Goal: Information Seeking & Learning: Find specific fact

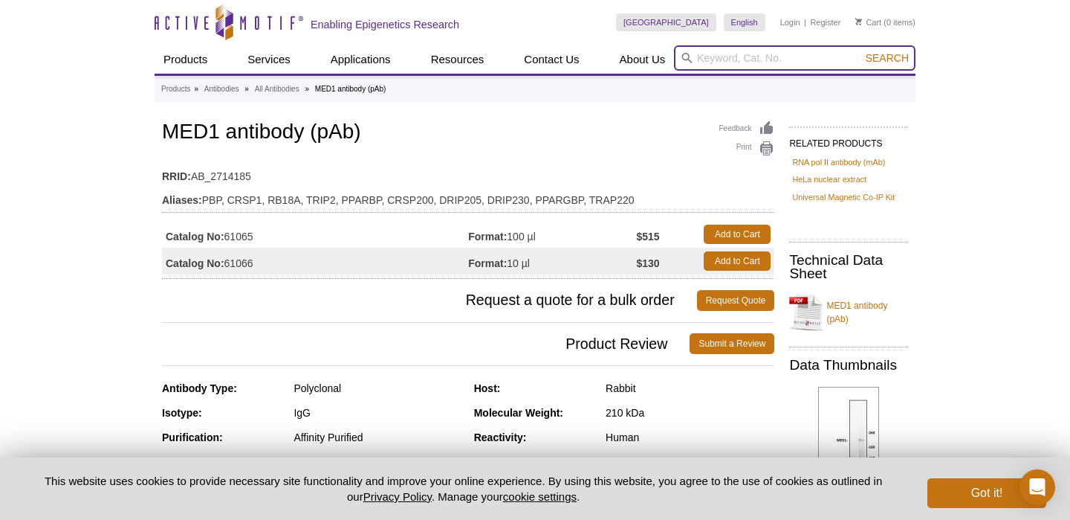
click at [716, 52] on input "search" at bounding box center [795, 57] width 242 height 25
type input "med1"
click at [862, 51] on button "Search" at bounding box center [888, 57] width 52 height 13
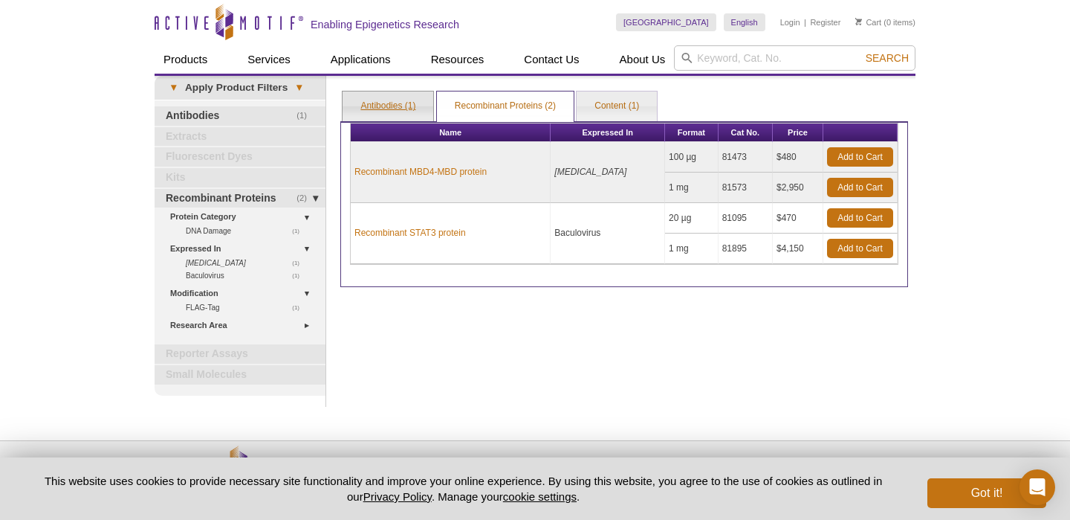
click at [392, 103] on link "Antibodies (1)" at bounding box center [388, 106] width 91 height 30
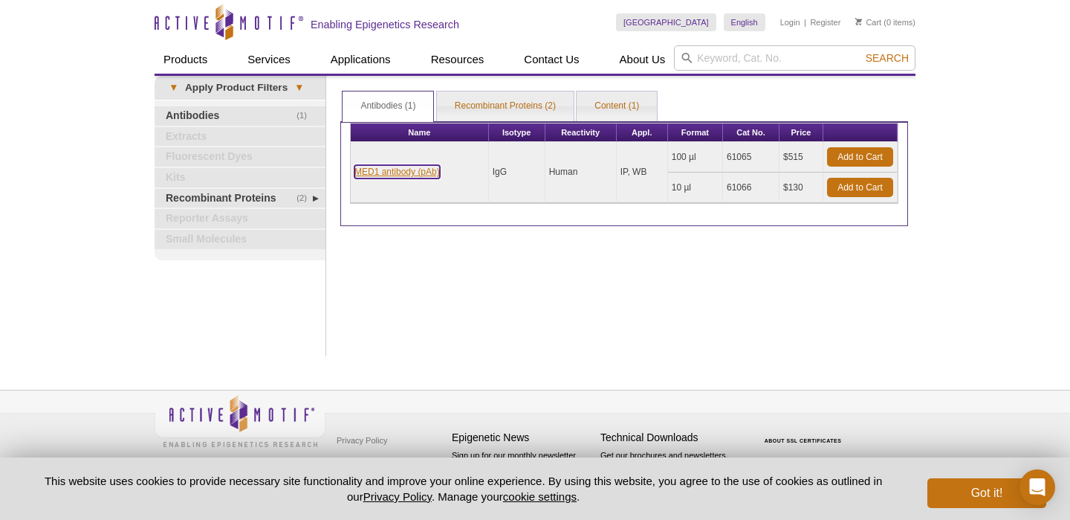
click at [407, 169] on link "MED1 antibody (pAb)" at bounding box center [397, 171] width 85 height 13
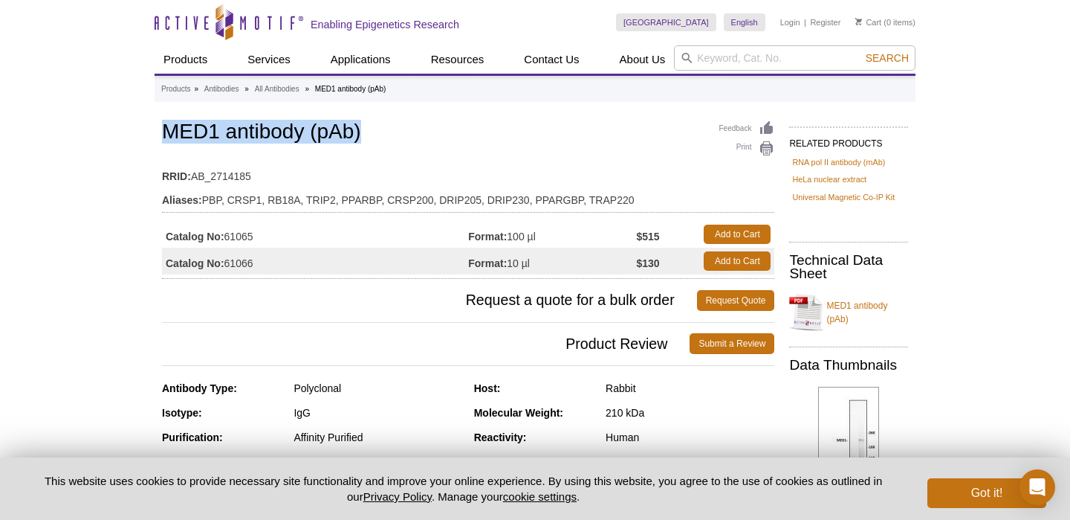
drag, startPoint x: 161, startPoint y: 129, endPoint x: 383, endPoint y: 131, distance: 221.5
copy h1 "MED1 antibody (pAb)"
drag, startPoint x: 190, startPoint y: 176, endPoint x: 271, endPoint y: 174, distance: 80.3
click at [271, 174] on td "RRID: AB_2714185" at bounding box center [468, 173] width 612 height 24
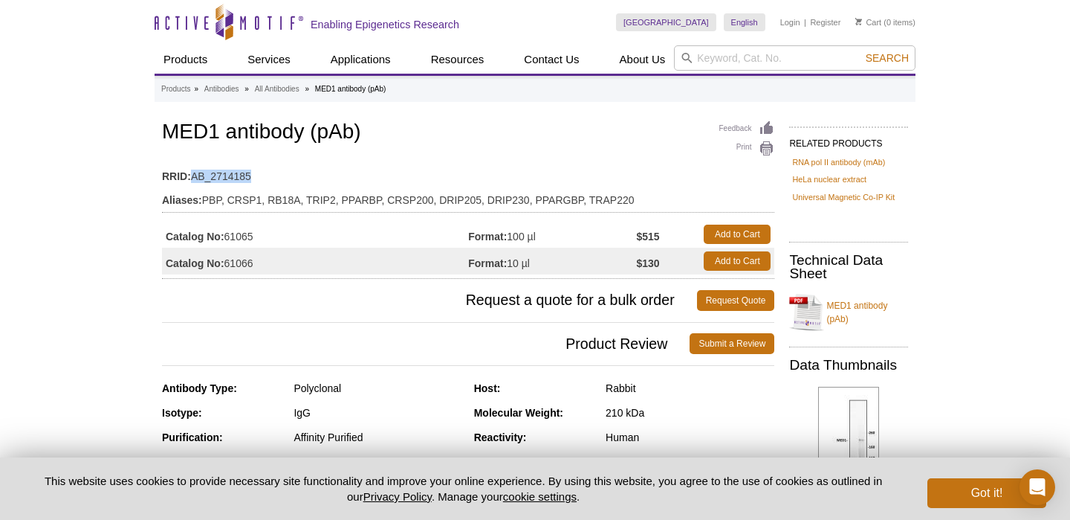
drag, startPoint x: 167, startPoint y: 263, endPoint x: 537, endPoint y: 266, distance: 370.9
click at [537, 266] on tr "Catalog No: 61066 Format: 10 µl $130 Add to Cart" at bounding box center [468, 261] width 612 height 27
copy tr "Catalog No: 61066 Format: 10 µl"
